Goal: Transaction & Acquisition: Purchase product/service

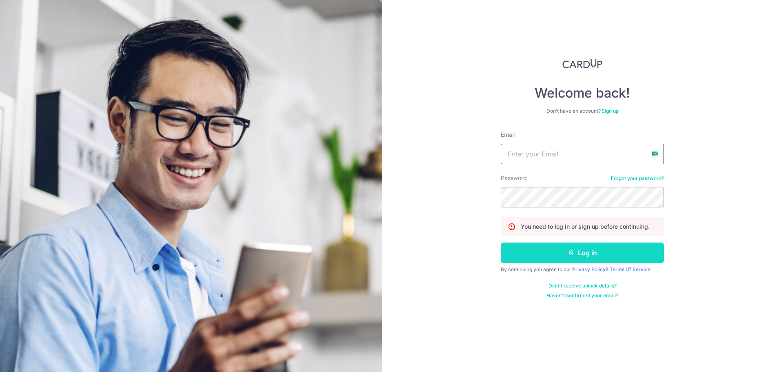
type input "[EMAIL_ADDRESS][DOMAIN_NAME]"
click at [593, 251] on button "Log in" at bounding box center [582, 252] width 163 height 20
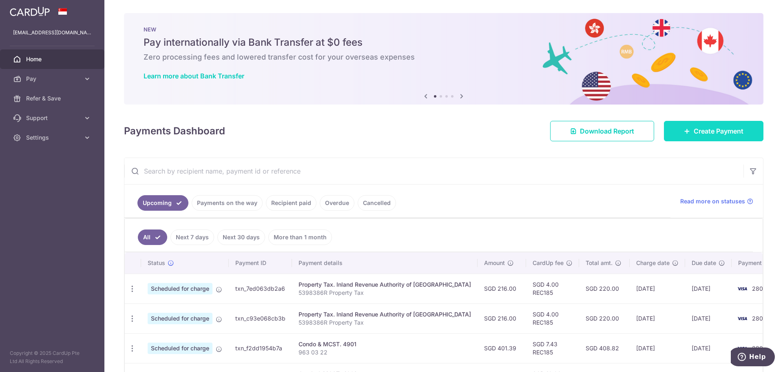
click at [703, 138] on link "Create Payment" at bounding box center [714, 131] width 100 height 20
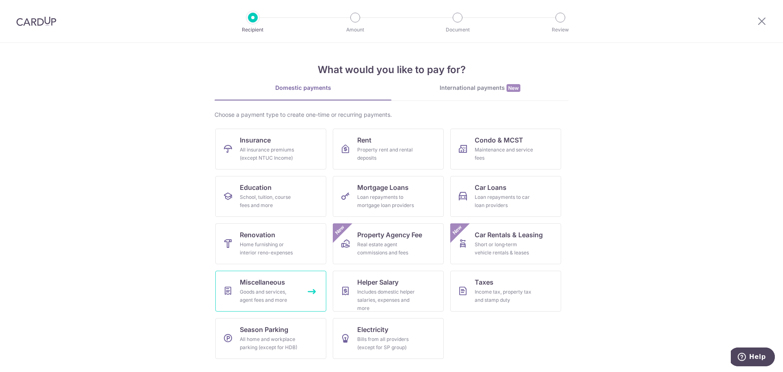
click at [255, 300] on div "Goods and services, agent fees and more" at bounding box center [269, 296] width 59 height 16
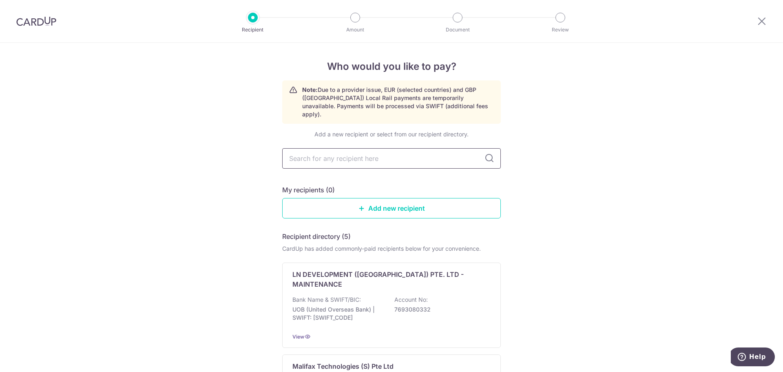
click at [436, 149] on input "text" at bounding box center [391, 158] width 219 height 20
type input "pertinent"
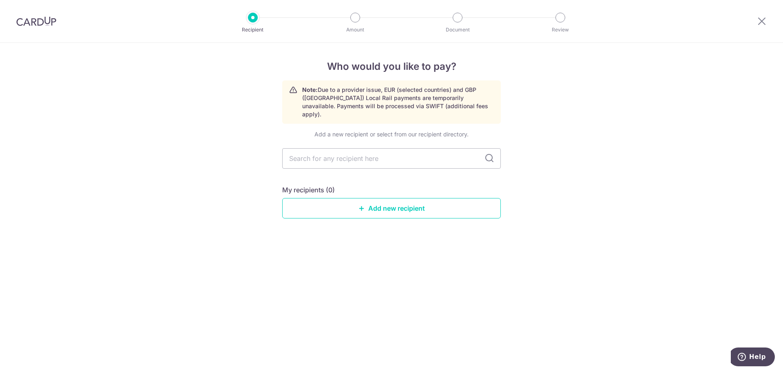
type input "s"
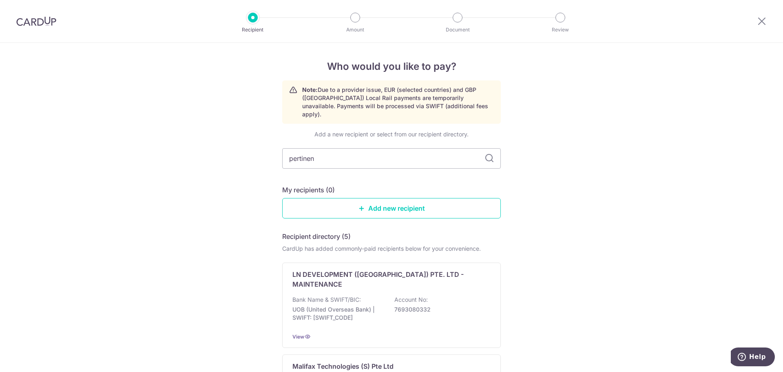
type input "pertinent"
type input "law"
